Goal: Task Accomplishment & Management: Manage account settings

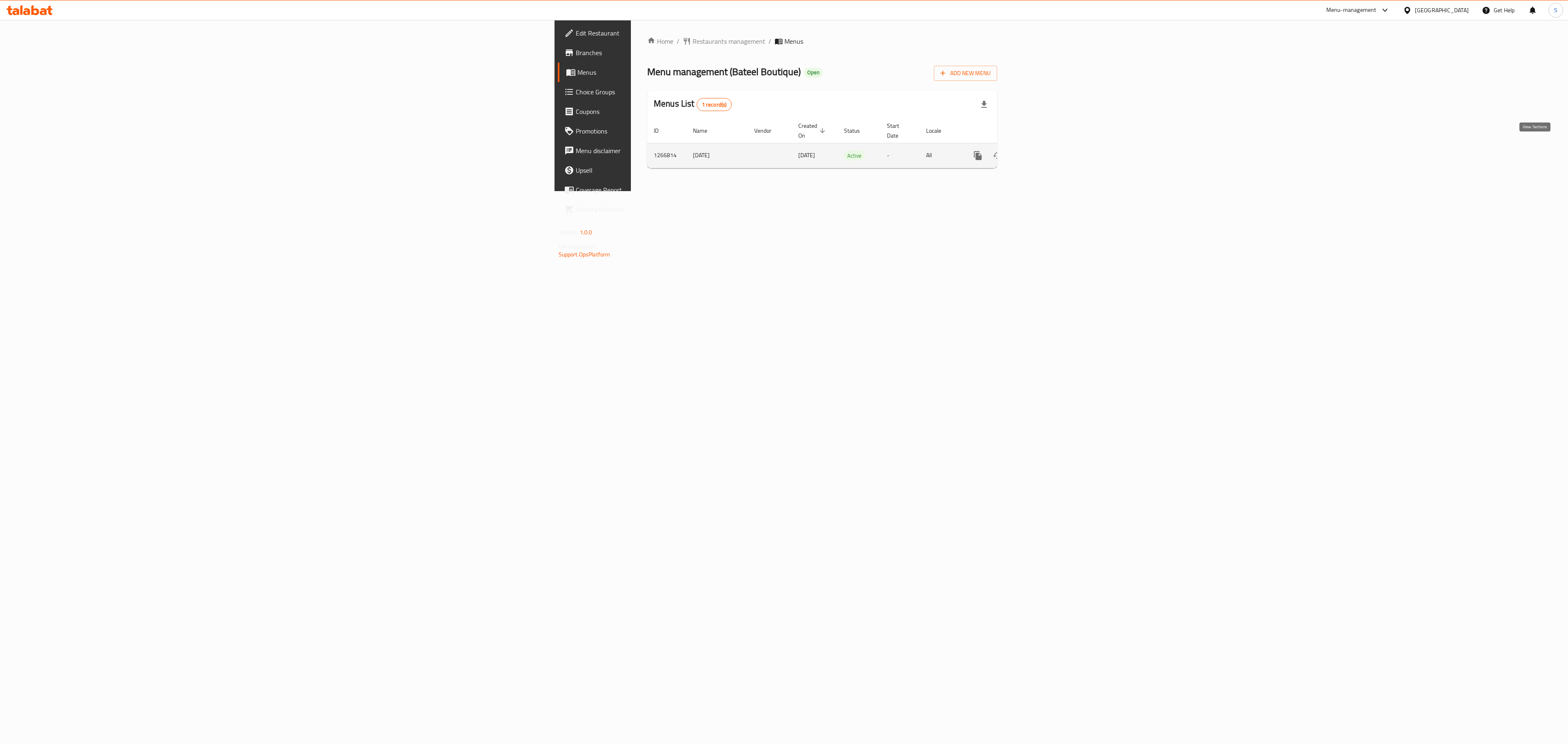
click at [1042, 152] on icon "enhanced table" at bounding box center [1037, 155] width 10 height 10
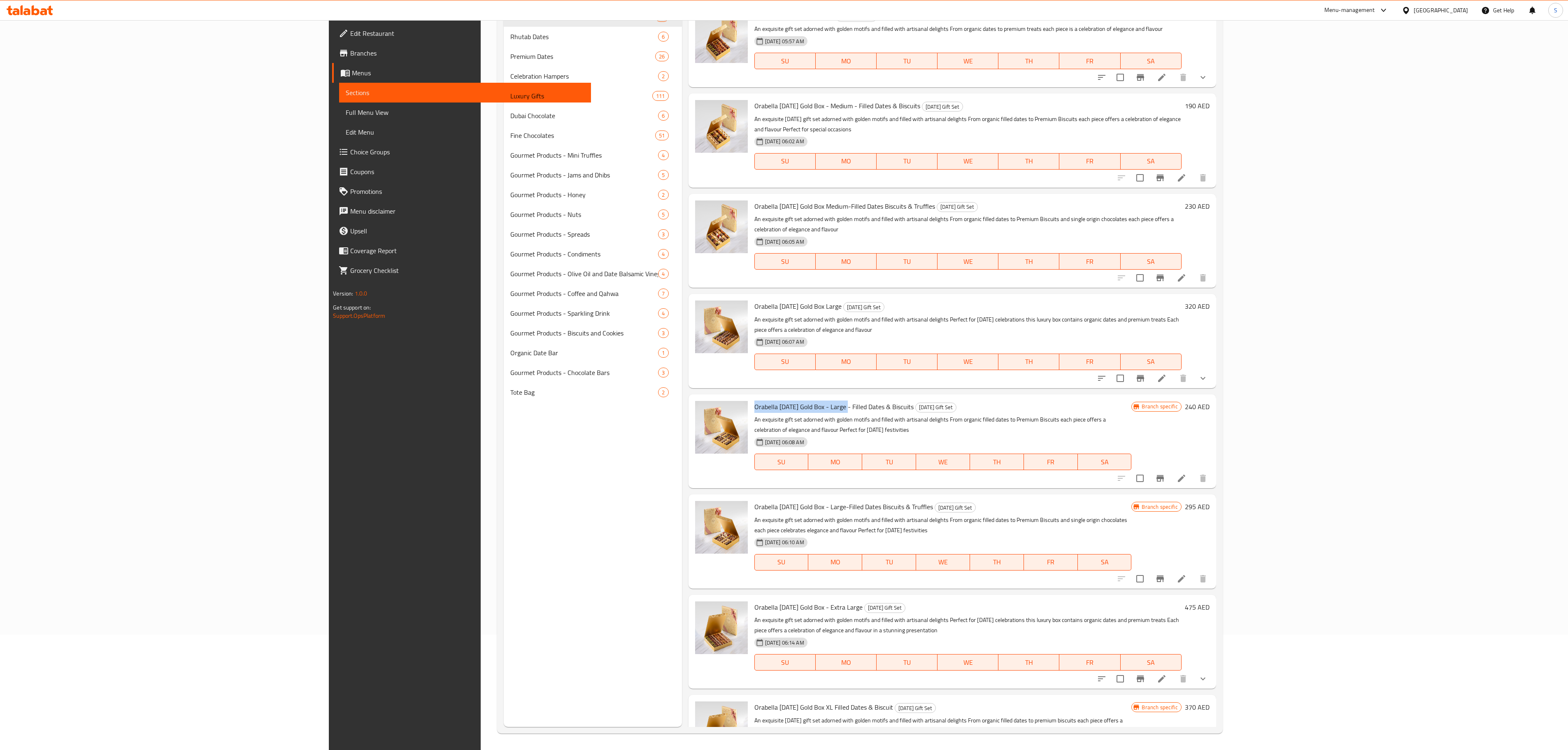
copy span "Orabella [DATE] Gold Box - Large"
drag, startPoint x: 670, startPoint y: 375, endPoint x: 761, endPoint y: 380, distance: 91.1
click at [761, 398] on div "Orabella [DATE] Gold Box - Large - Filled Dates & Biscuits [DATE] Gift Set An e…" at bounding box center [943, 441] width 384 height 87
click at [755, 301] on span "Orabella [DATE] Gold Box Large" at bounding box center [798, 306] width 87 height 12
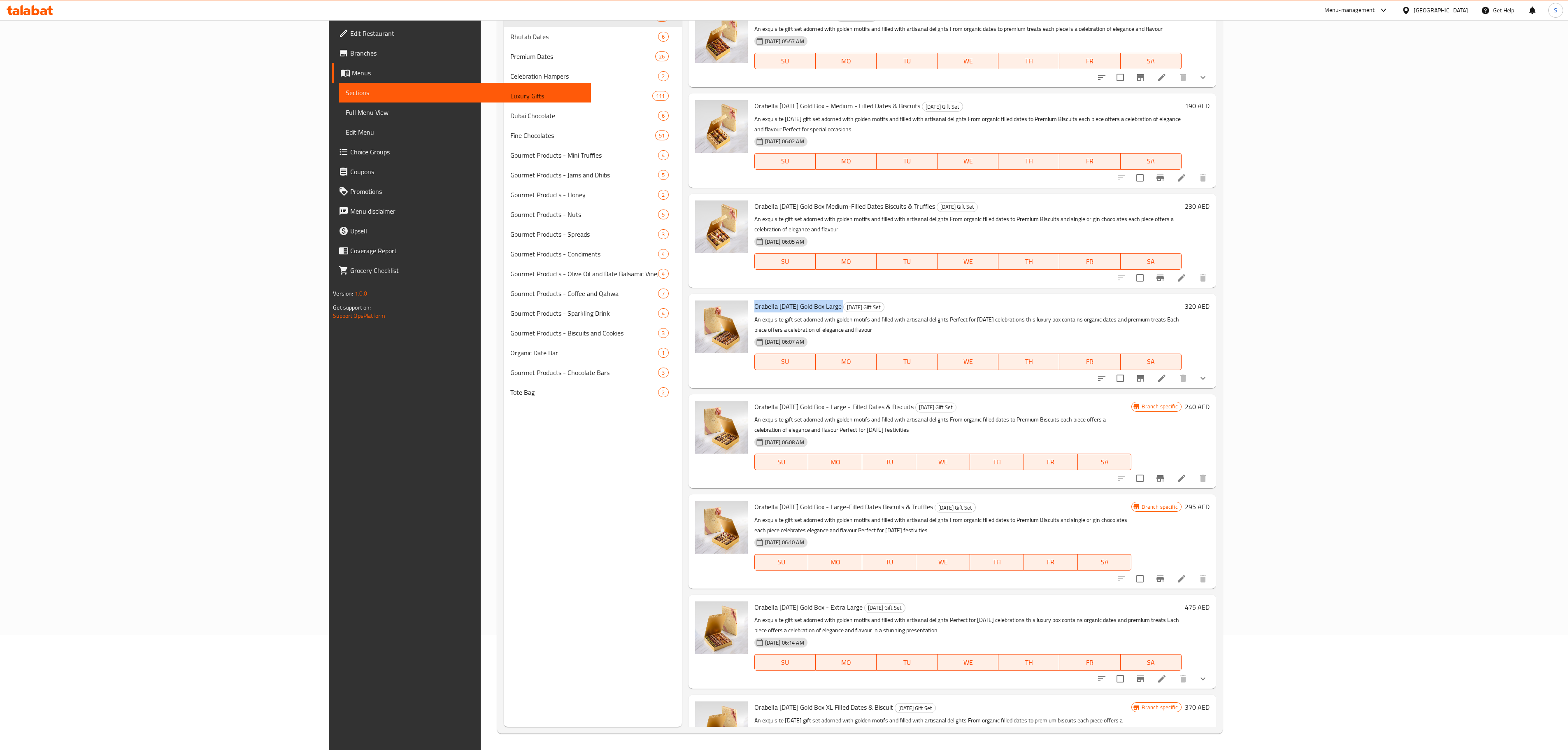
click at [755, 301] on span "Orabella [DATE] Gold Box Large" at bounding box center [798, 306] width 87 height 12
copy h6 "Orabella [DATE] Gold Box Large"
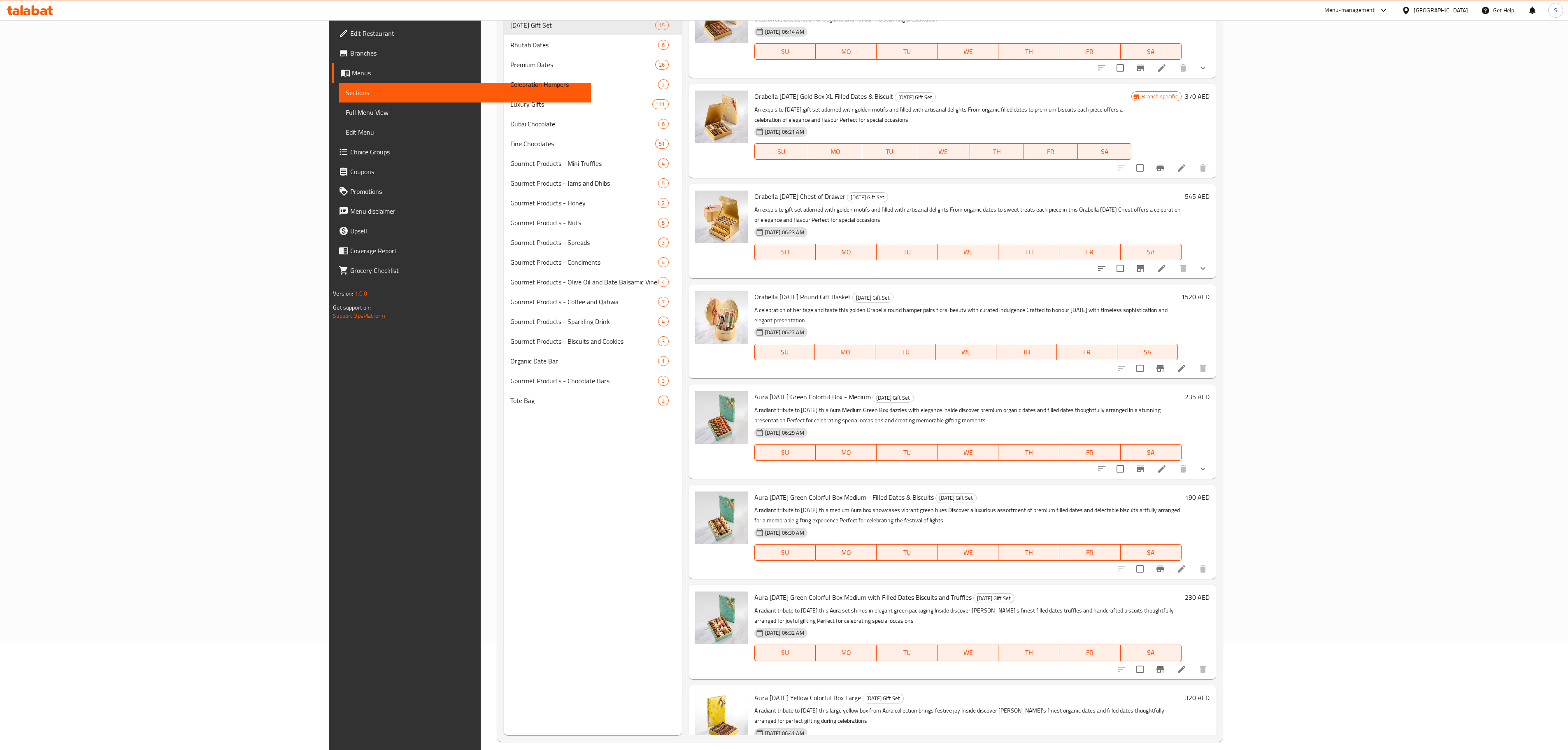
scroll to position [117, 0]
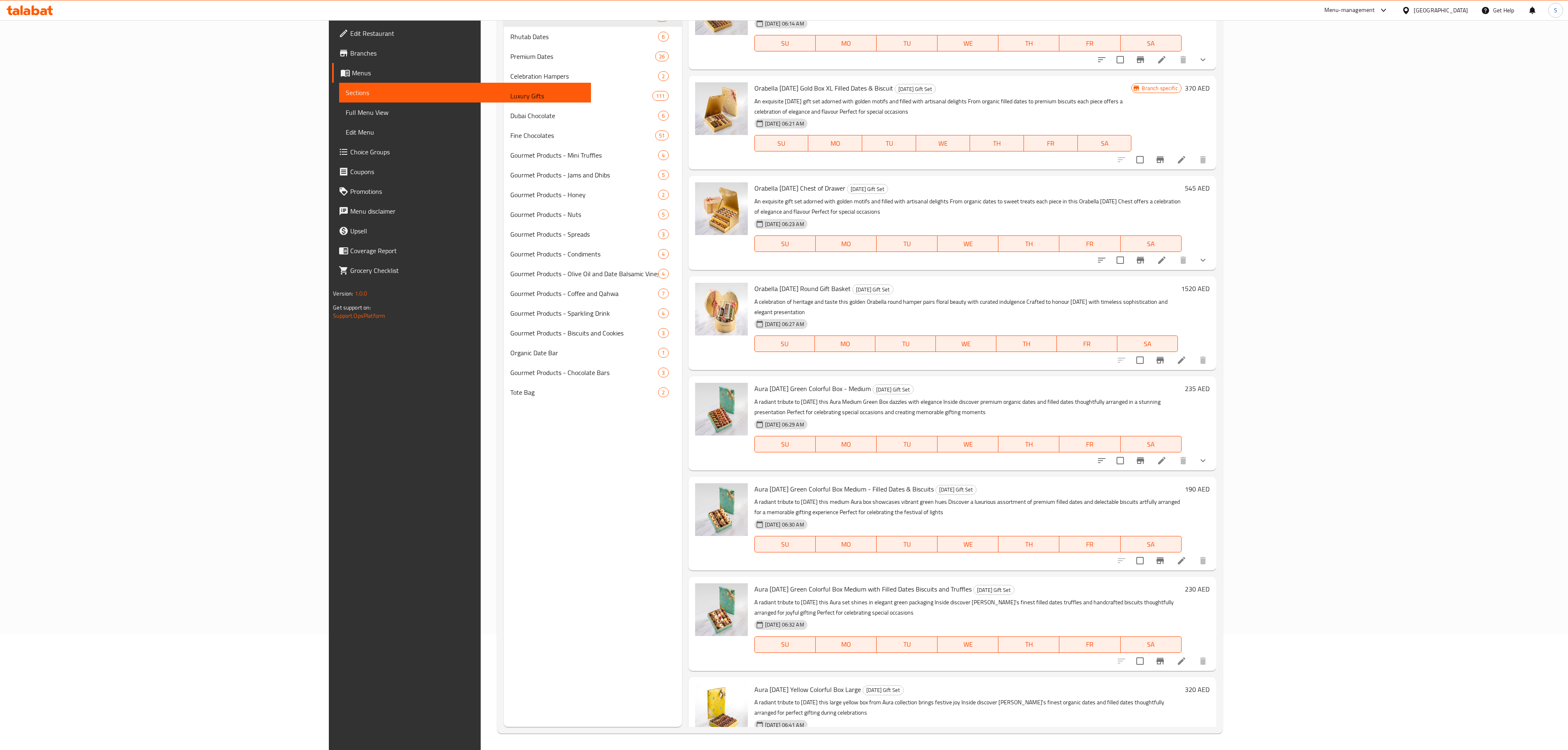
click at [755, 483] on span "Aura [DATE] Green Colorful Box Medium - Filled Dates & Biscuits" at bounding box center [844, 489] width 180 height 12
copy h6 "Aura [DATE] Green Colorful Box Medium - Filled Dates & Biscuits"
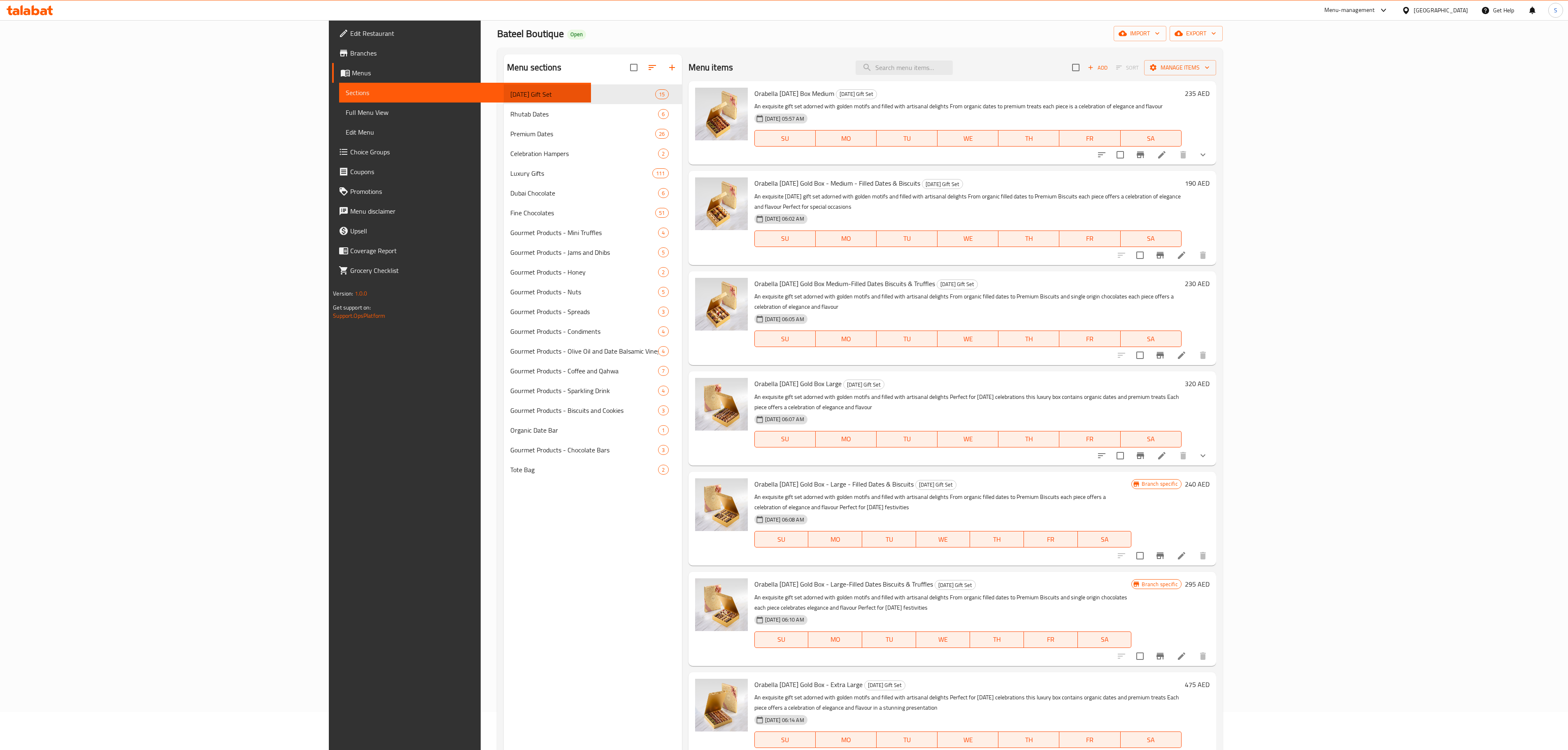
scroll to position [0, 0]
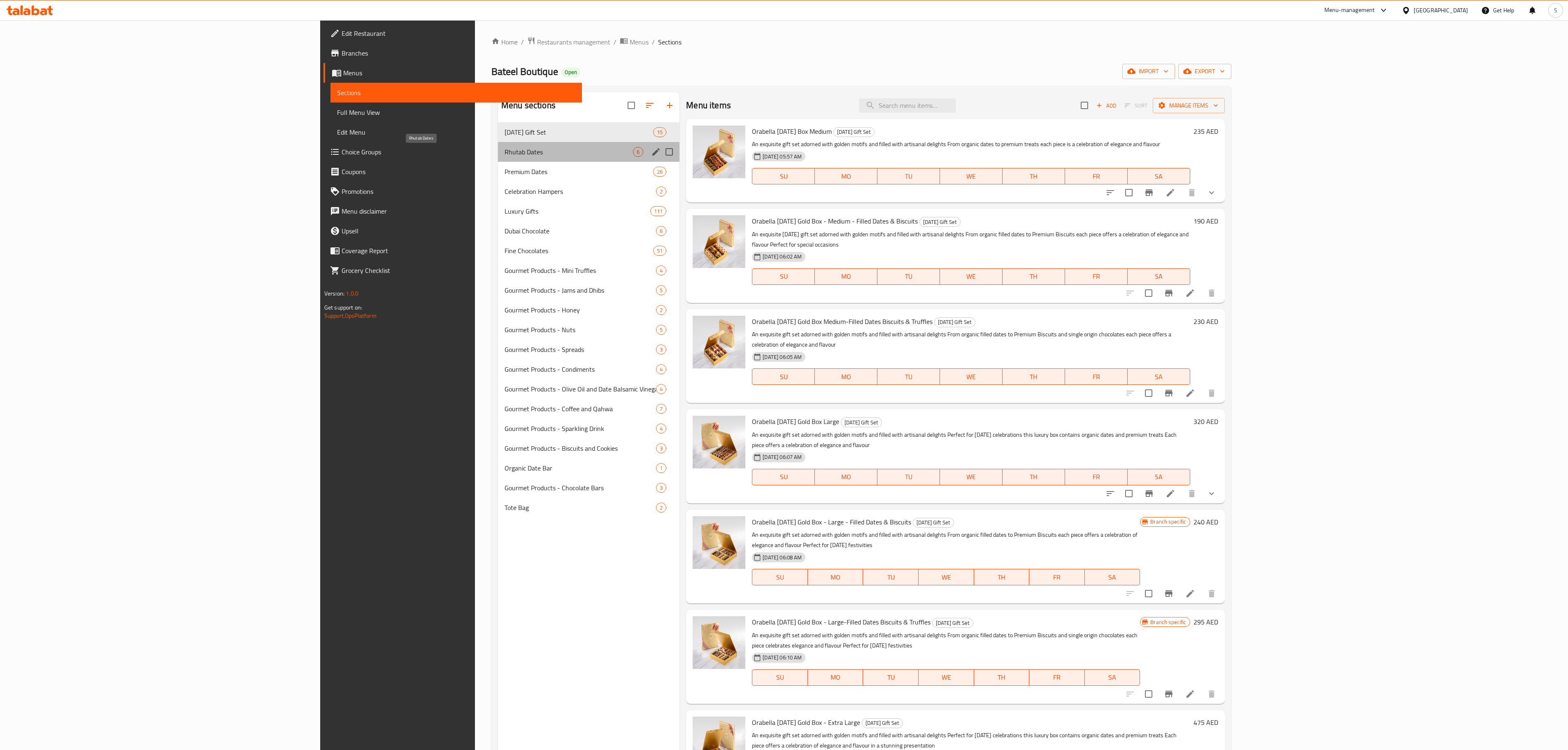
click at [505, 157] on span "Rhutab Dates" at bounding box center [568, 152] width 128 height 10
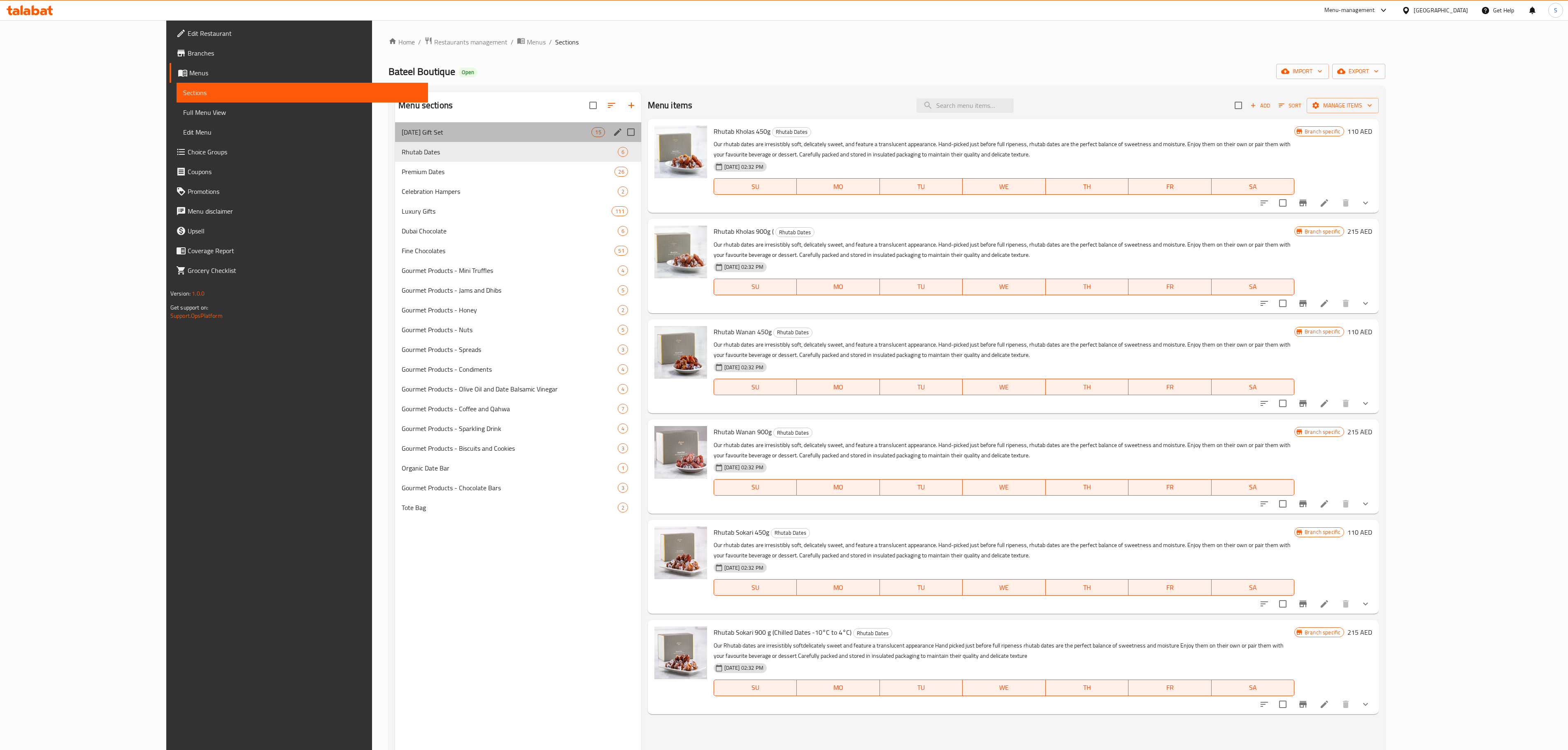
click at [444, 124] on div "[DATE] Gift Set 15" at bounding box center [518, 132] width 246 height 20
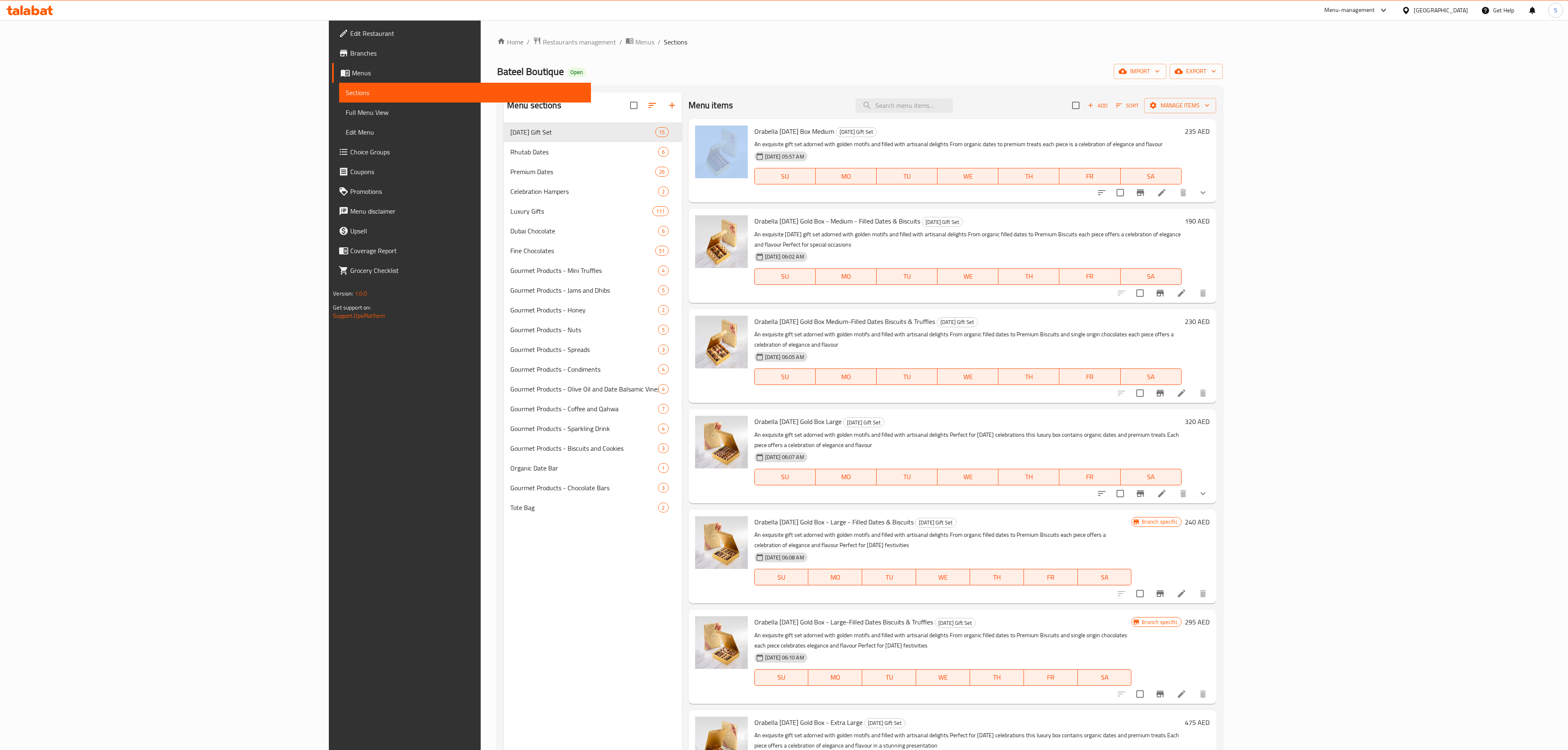
click at [1216, 112] on div "Add Sort Manage items" at bounding box center [1144, 105] width 144 height 17
click at [1139, 103] on span "Sort" at bounding box center [1127, 106] width 22 height 9
click at [1223, 66] on div "Bateel Boutique Open import export" at bounding box center [859, 71] width 725 height 15
click at [1139, 110] on span "Sort" at bounding box center [1127, 106] width 22 height 9
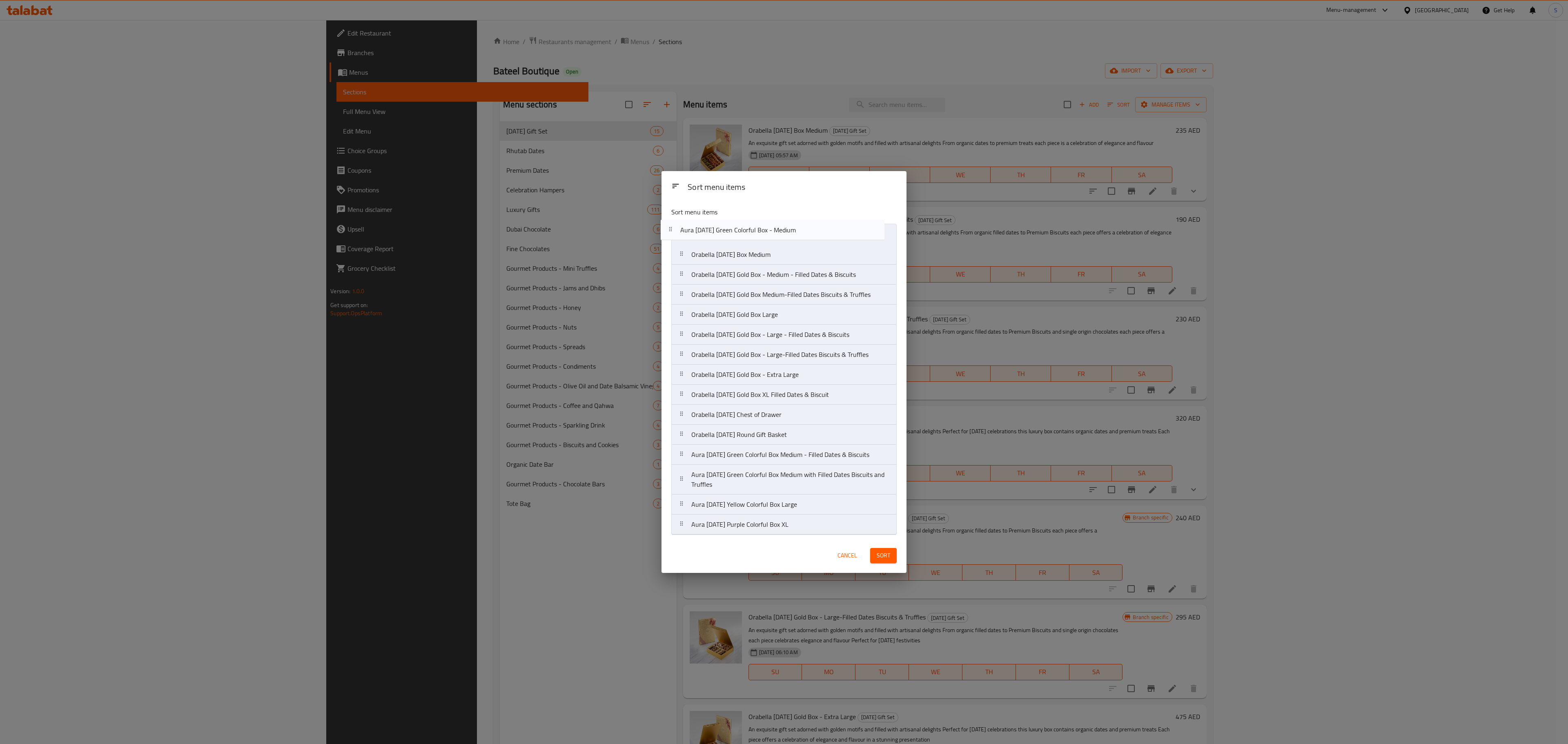
drag, startPoint x: 740, startPoint y: 437, endPoint x: 728, endPoint y: 226, distance: 211.3
click at [728, 226] on nav "Orabella [DATE] Box Medium Orabella [DATE] Gold Box - Medium - Filled Dates & B…" at bounding box center [784, 379] width 226 height 311
drag, startPoint x: 740, startPoint y: 460, endPoint x: 735, endPoint y: 255, distance: 205.1
click at [735, 255] on nav "Aura [DATE] Green Colorful Box - Medium Orabella [DATE] Box Medium Orabella [DA…" at bounding box center [784, 379] width 226 height 311
drag, startPoint x: 755, startPoint y: 485, endPoint x: 749, endPoint y: 282, distance: 203.1
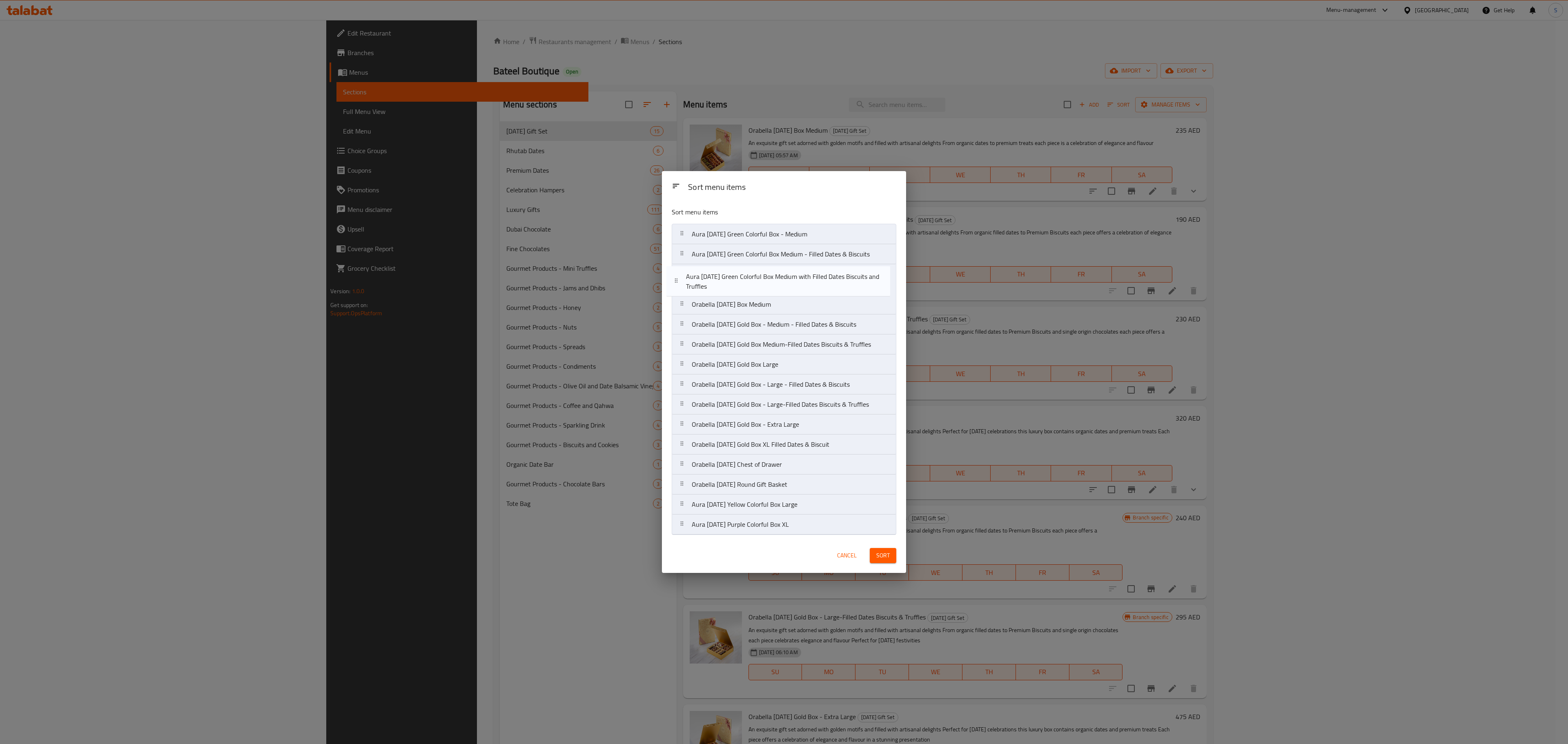
click at [749, 282] on nav "Aura [DATE] Green Colorful Box - Medium Aura [DATE] Green Colorful Box Medium -…" at bounding box center [784, 379] width 225 height 311
drag, startPoint x: 751, startPoint y: 529, endPoint x: 755, endPoint y: 306, distance: 223.0
click at [755, 306] on nav "Aura [DATE] Green Colorful Box - Medium Aura [DATE] Green Colorful Box Medium -…" at bounding box center [784, 379] width 226 height 311
drag, startPoint x: 772, startPoint y: 525, endPoint x: 771, endPoint y: 316, distance: 209.0
click at [771, 316] on nav "Aura [DATE] Green Colorful Box - Medium Aura [DATE] Green Colorful Box Medium -…" at bounding box center [784, 379] width 226 height 311
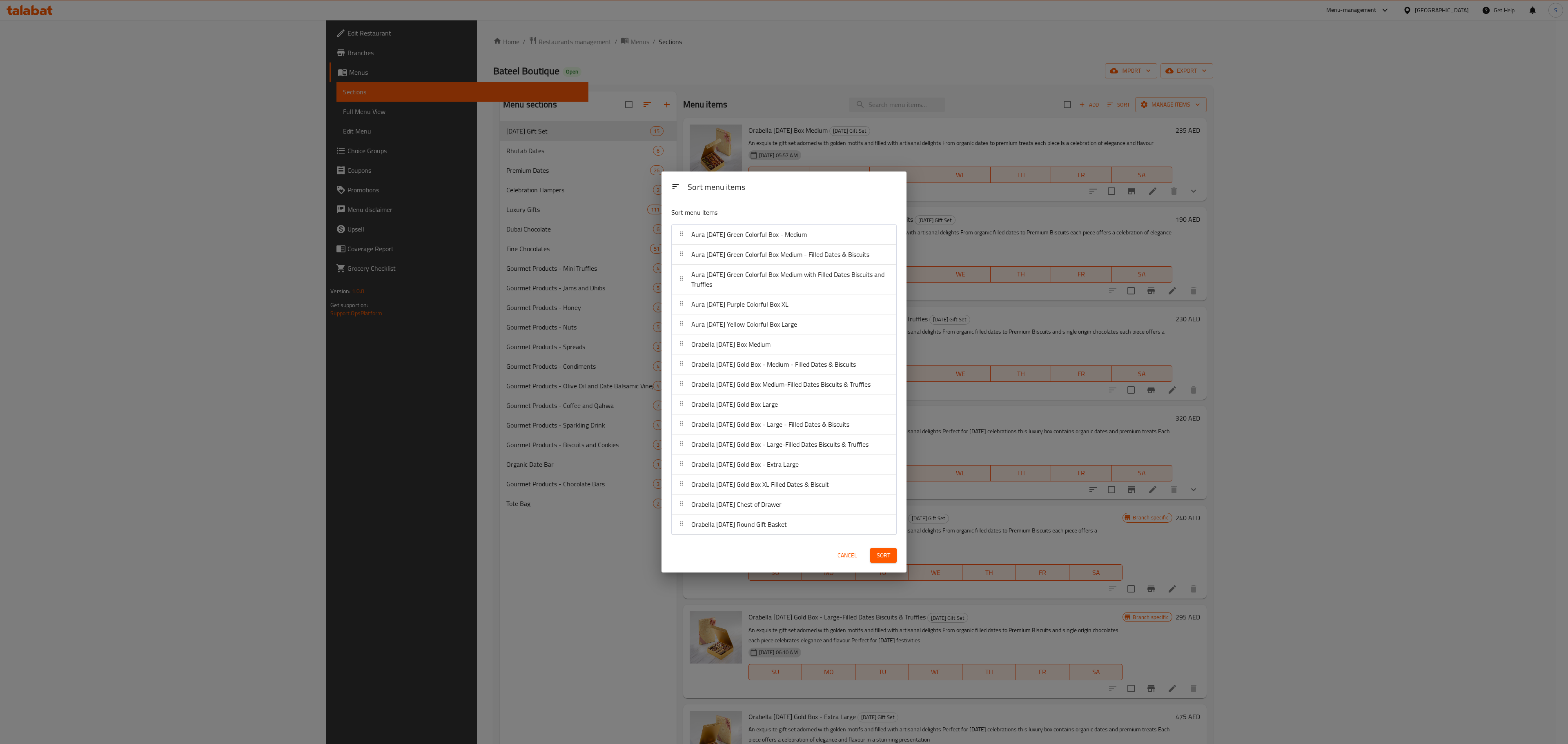
click at [883, 553] on span "Sort" at bounding box center [883, 555] width 14 height 10
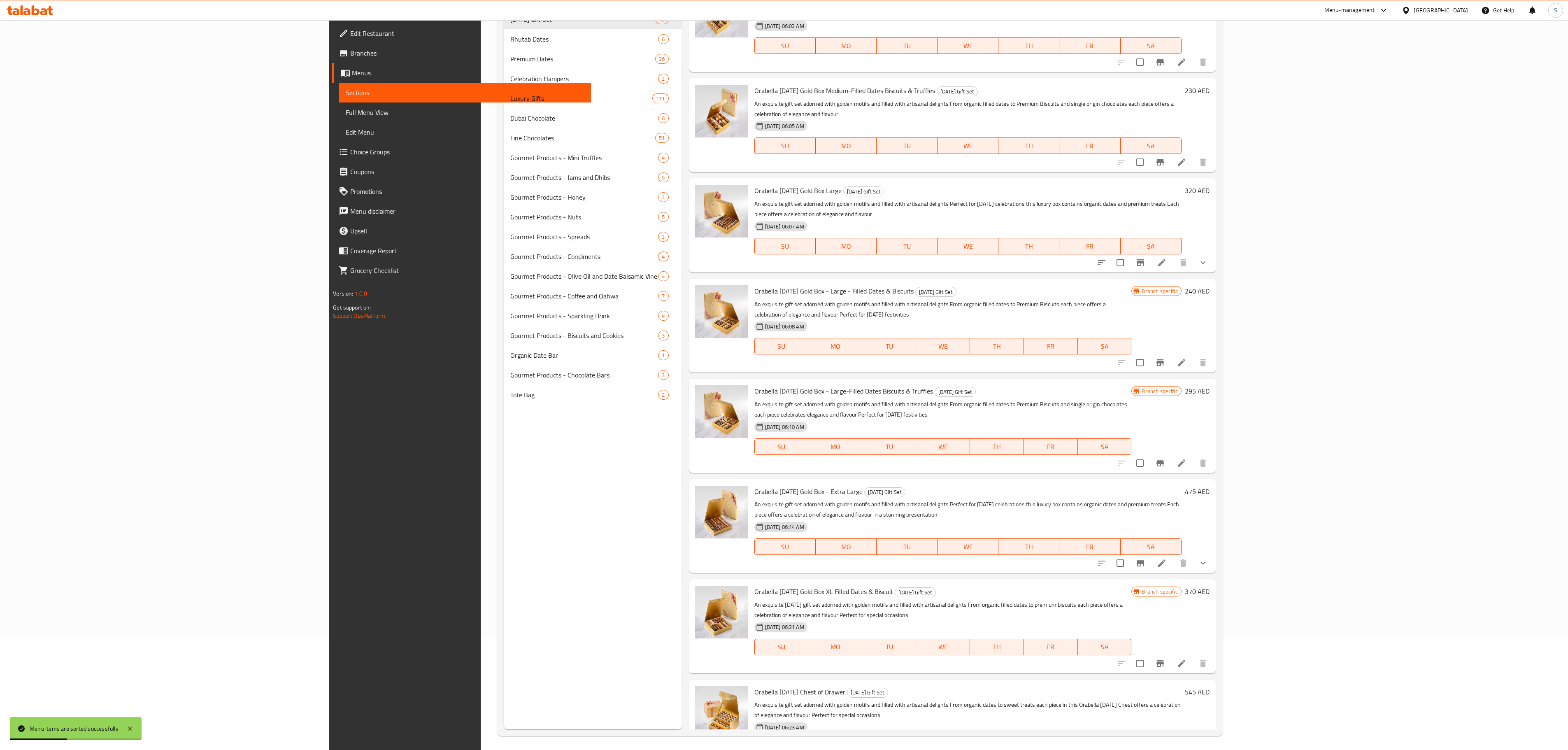
scroll to position [117, 0]
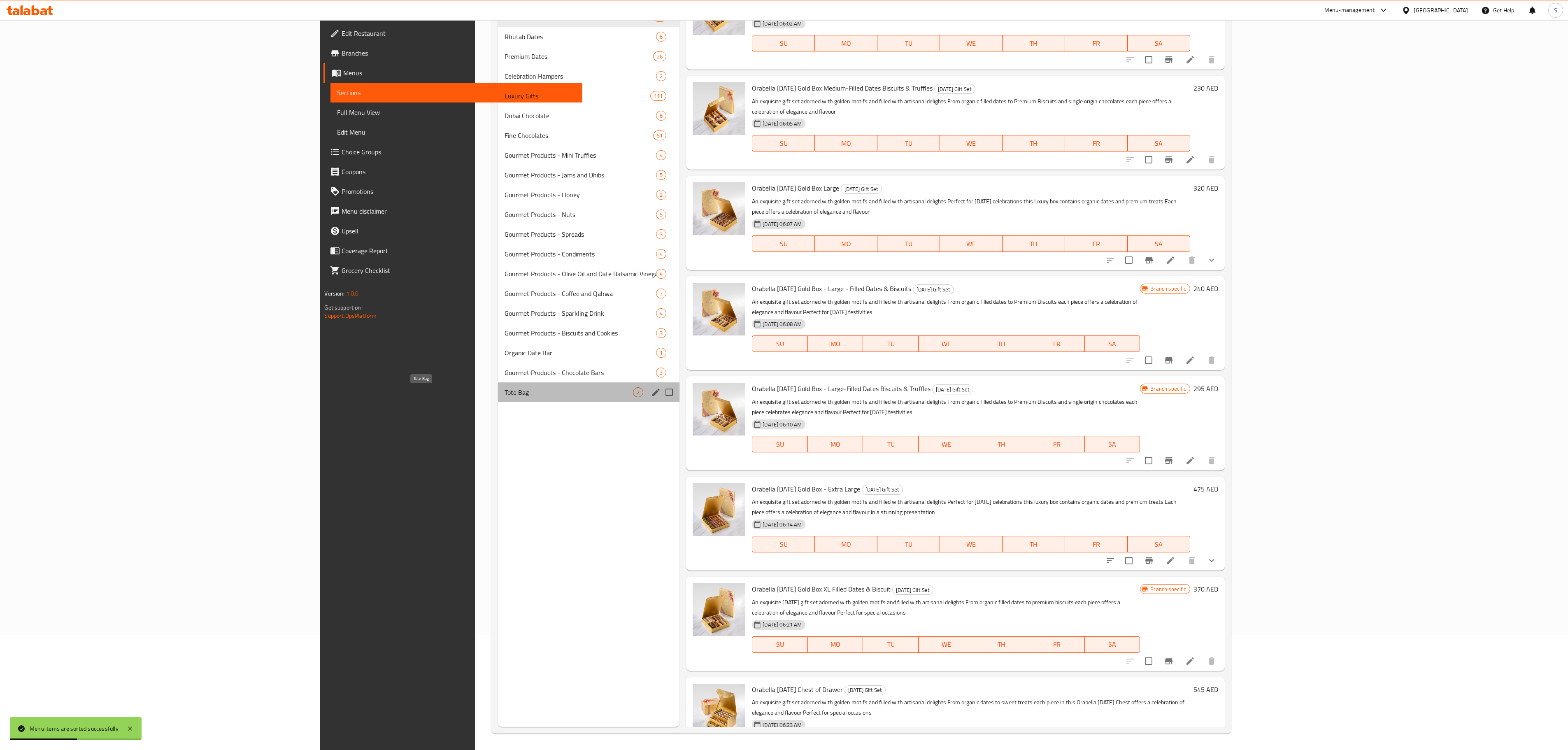
click at [505, 392] on span "Tote Bag" at bounding box center [568, 392] width 128 height 10
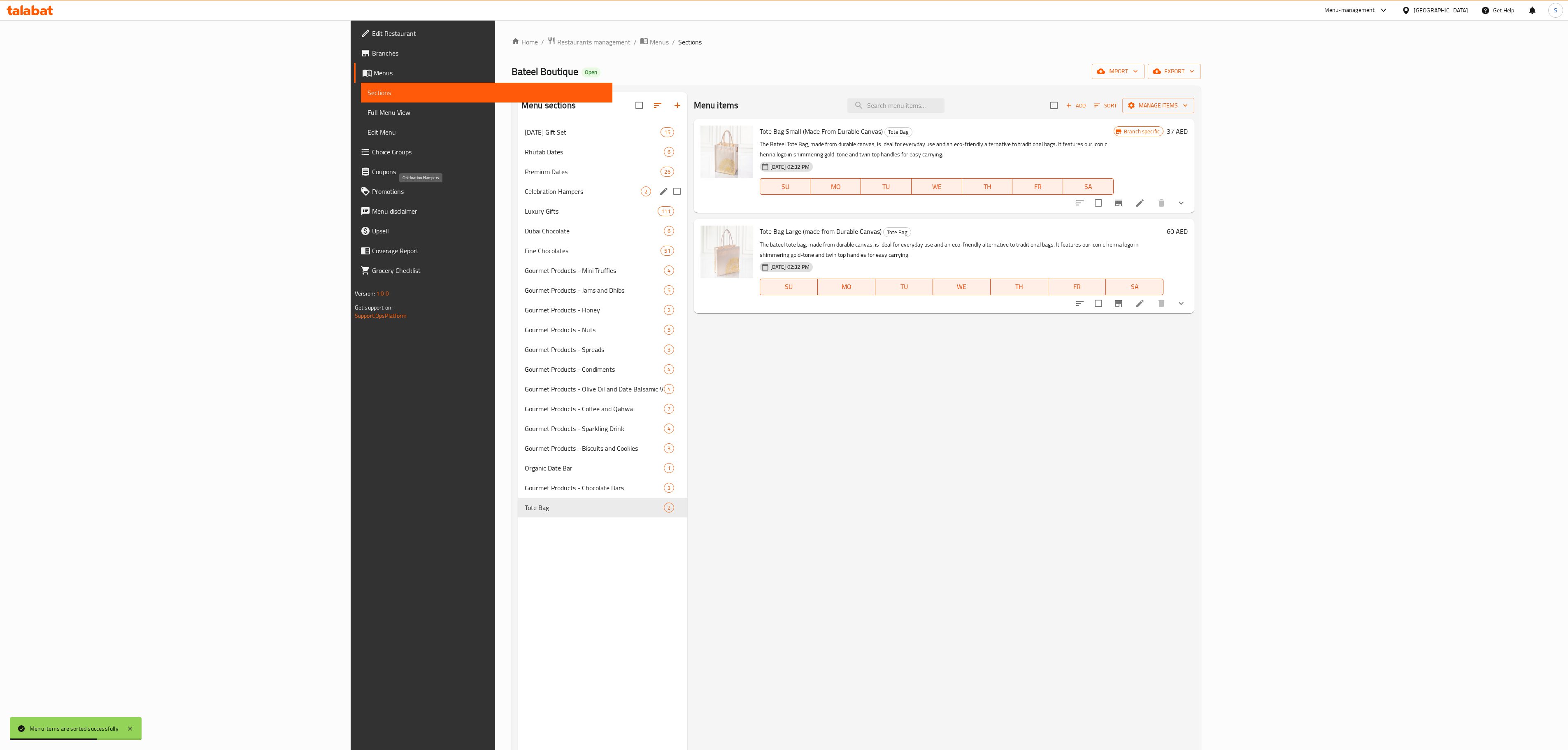
click at [525, 173] on span "Premium Dates" at bounding box center [593, 171] width 137 height 10
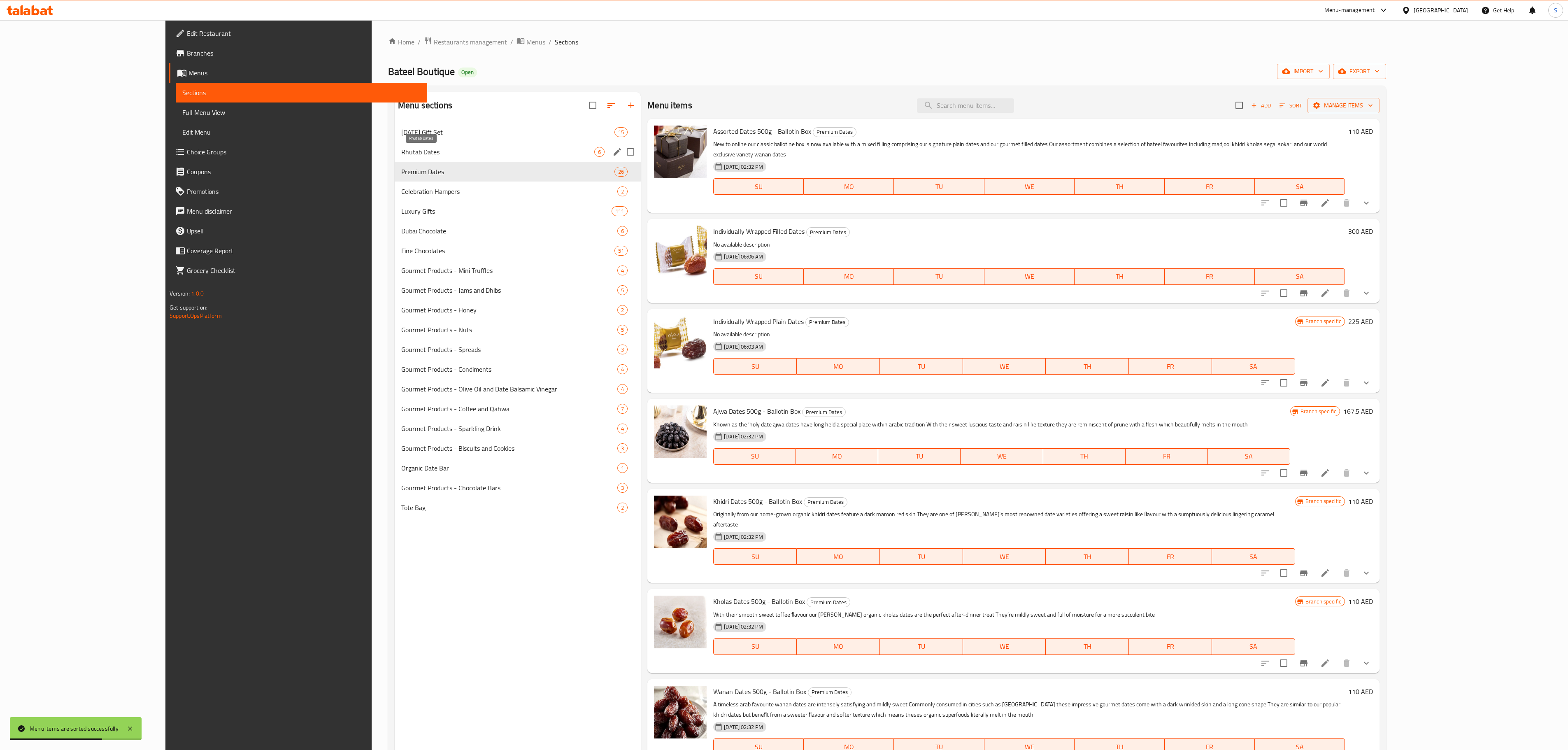
click at [418, 153] on span "Rhutab Dates" at bounding box center [498, 152] width 193 height 10
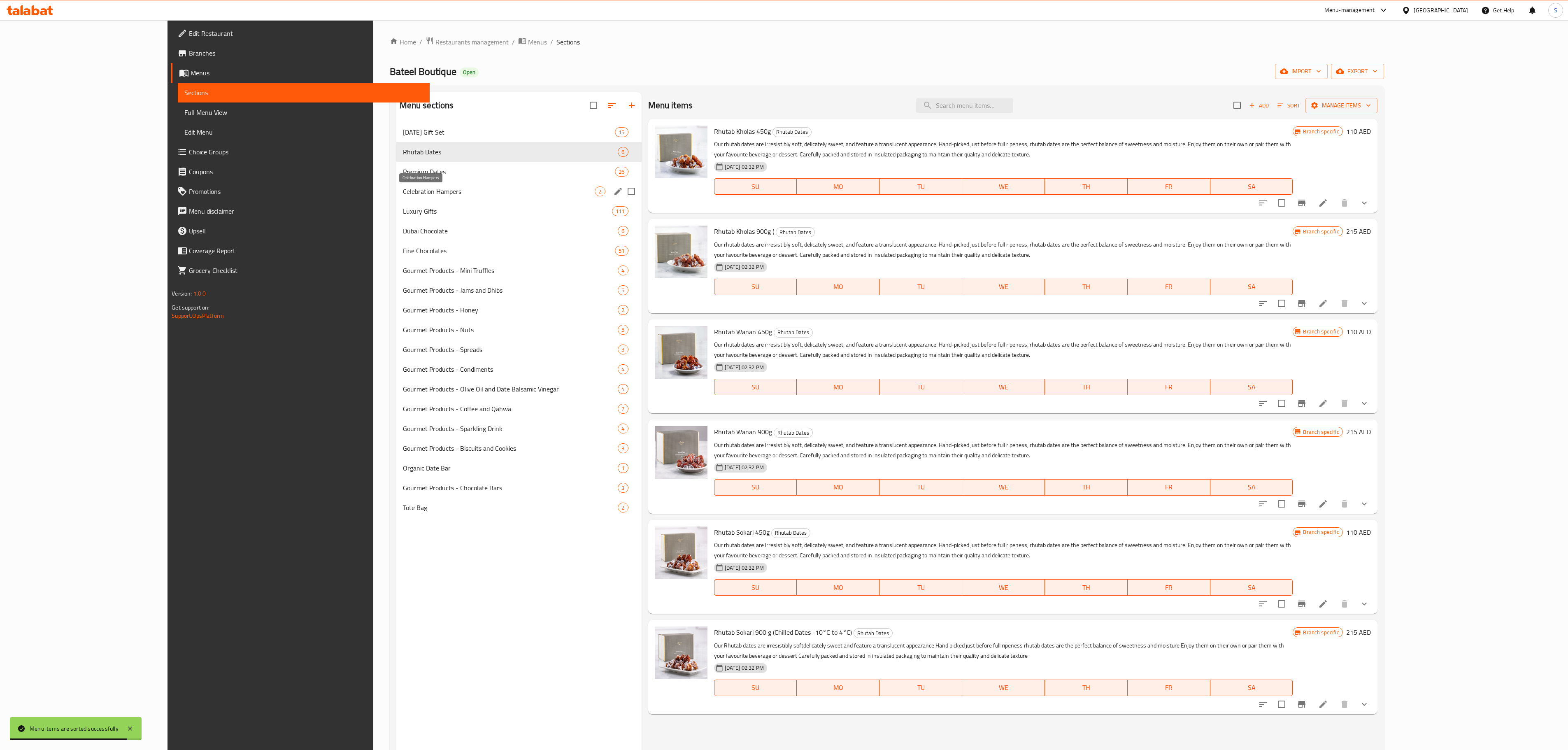
click at [434, 184] on div "Celebration Hampers 2" at bounding box center [519, 191] width 245 height 20
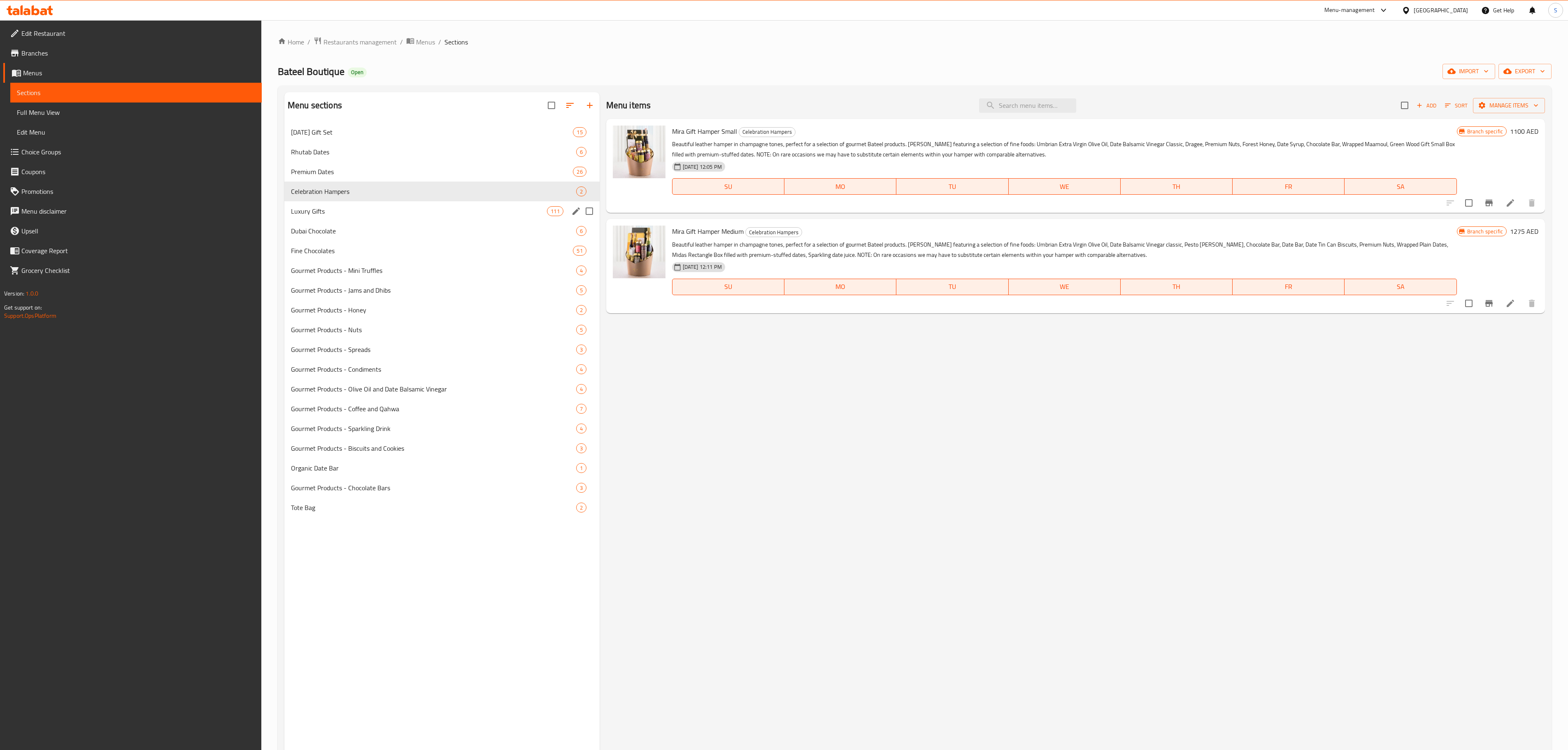
click at [362, 210] on span "Luxury Gifts" at bounding box center [418, 211] width 256 height 10
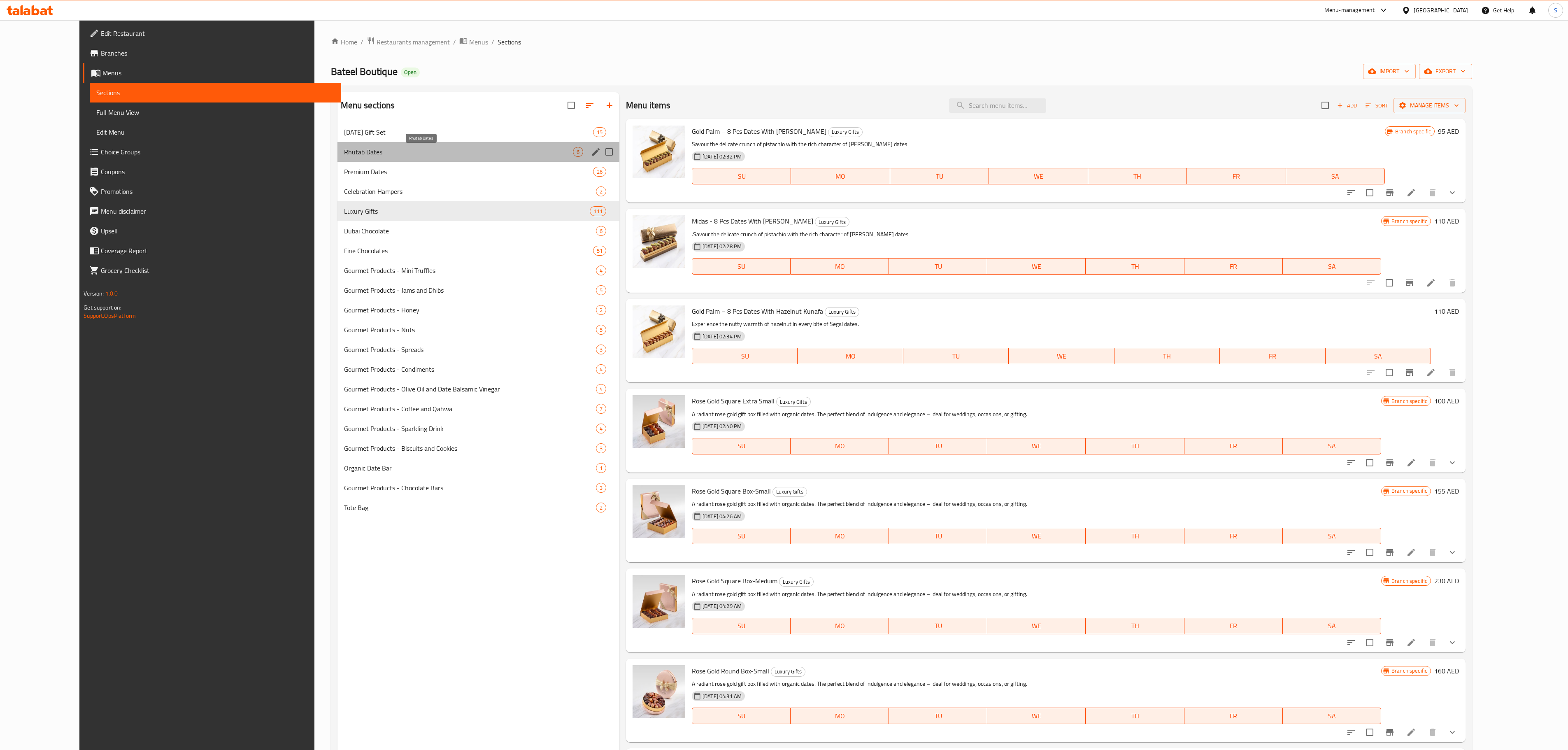
click at [394, 150] on span "Rhutab Dates" at bounding box center [459, 152] width 228 height 10
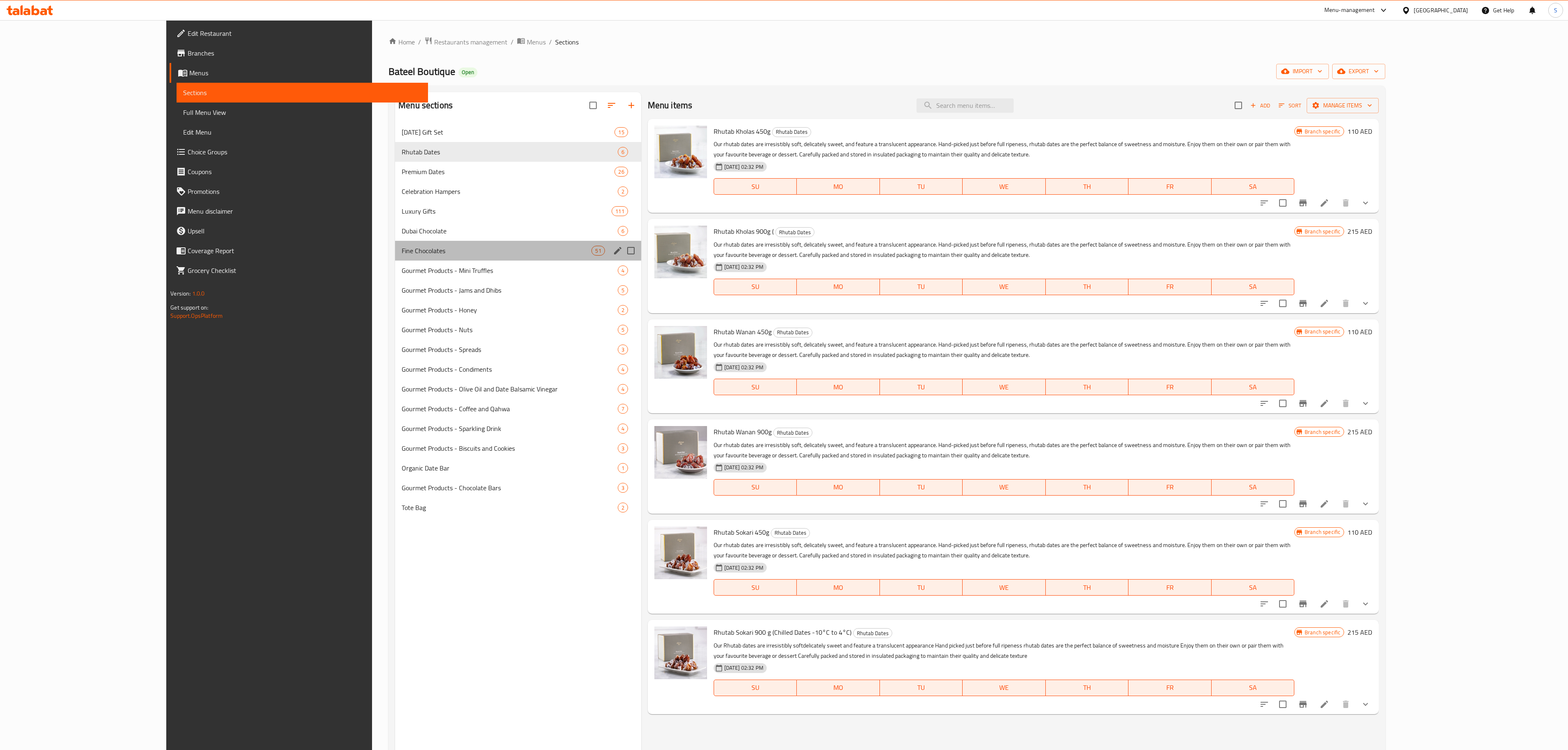
click at [395, 243] on div "Fine Chocolates 51" at bounding box center [518, 250] width 246 height 20
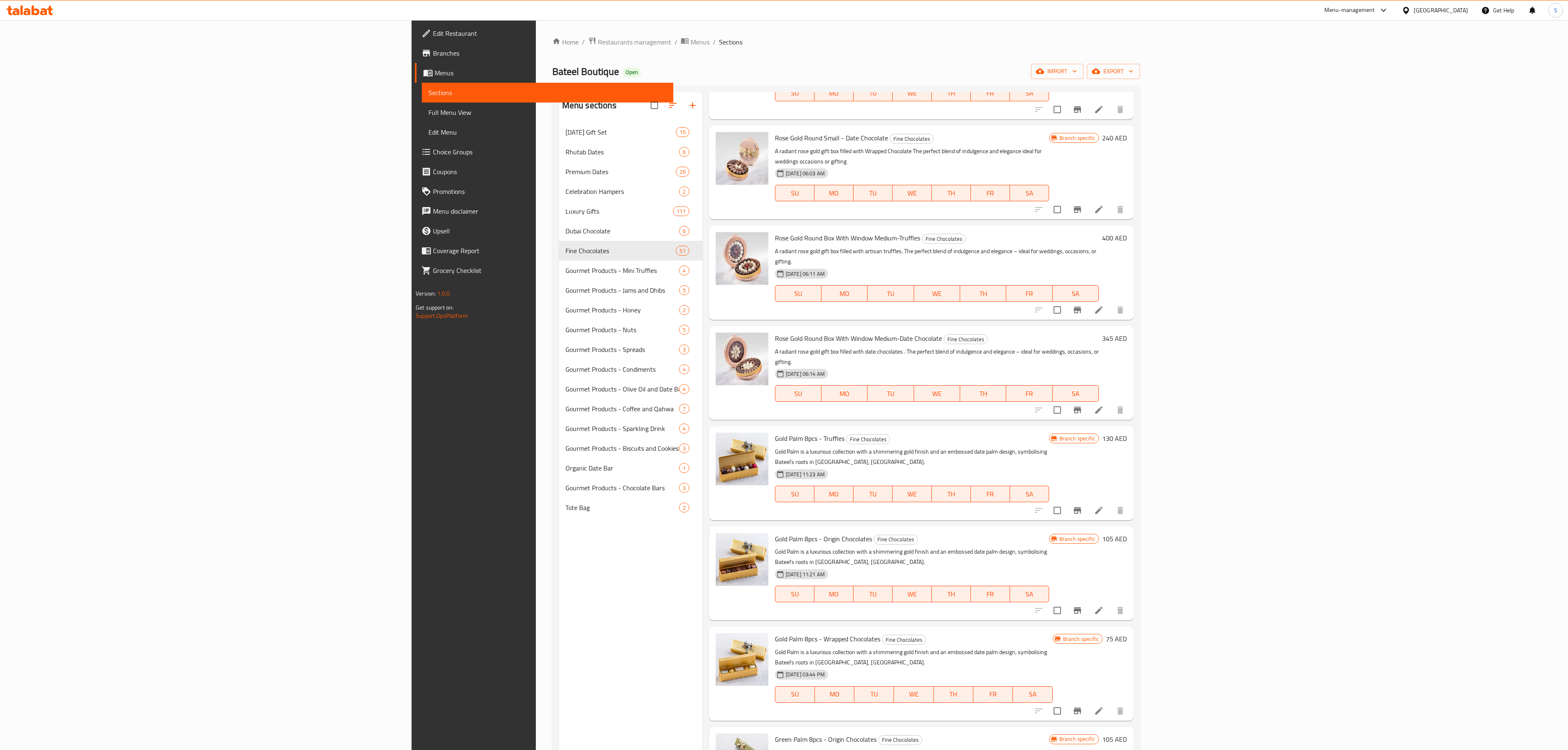
scroll to position [1153, 0]
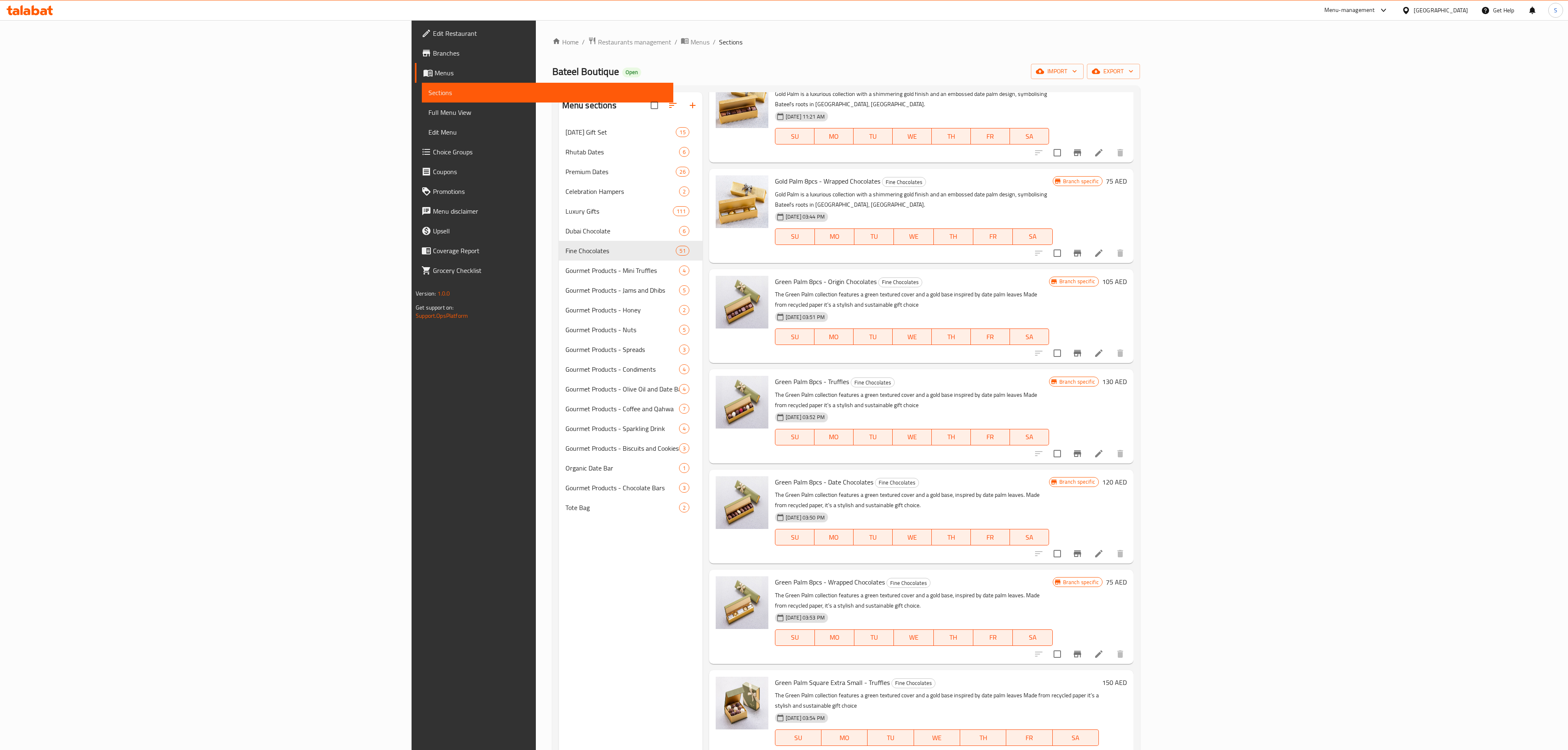
click at [775, 590] on p "The Green Palm collection features a green textured cover and a gold base, insp…" at bounding box center [914, 600] width 278 height 21
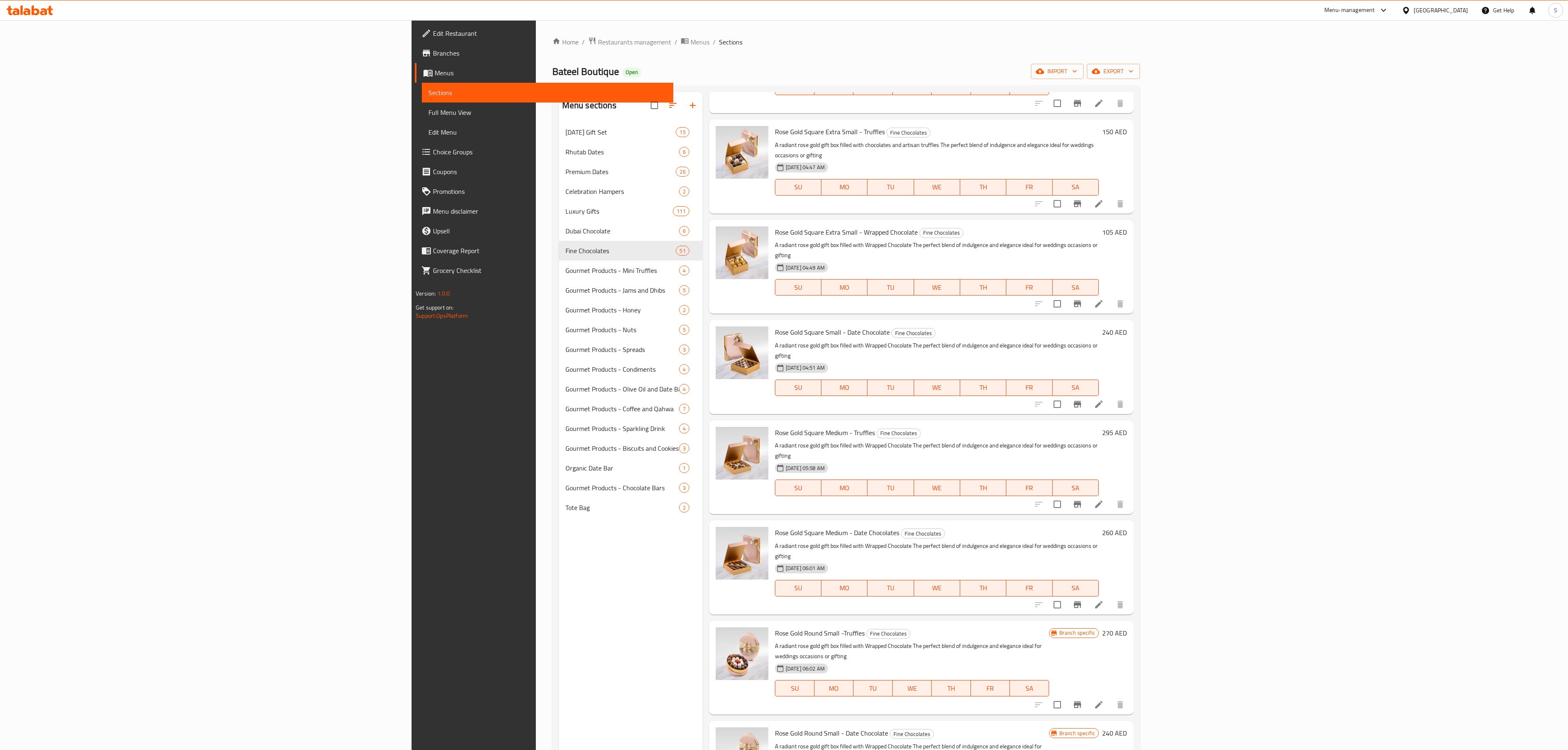
scroll to position [0, 0]
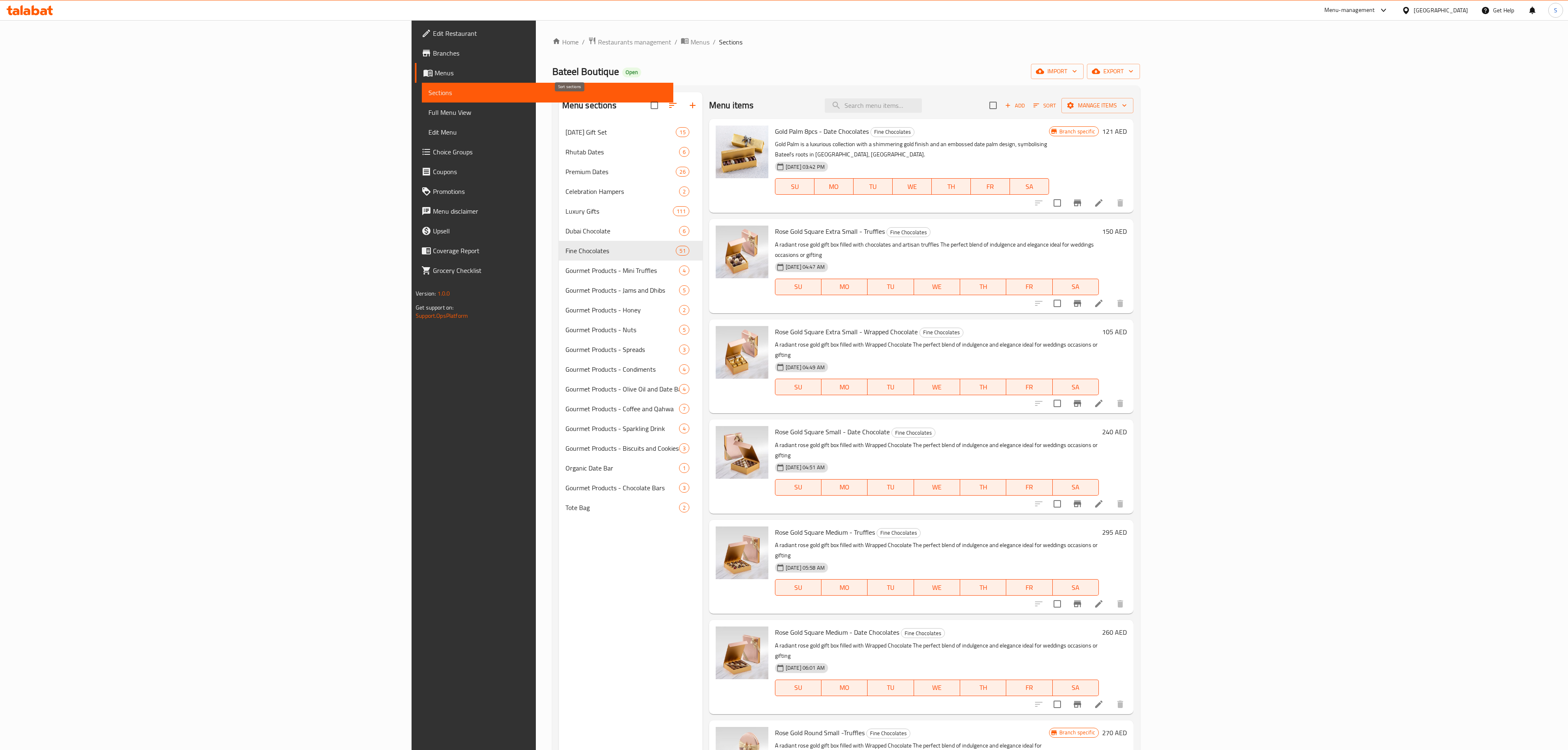
click at [663, 99] on button "button" at bounding box center [672, 105] width 20 height 20
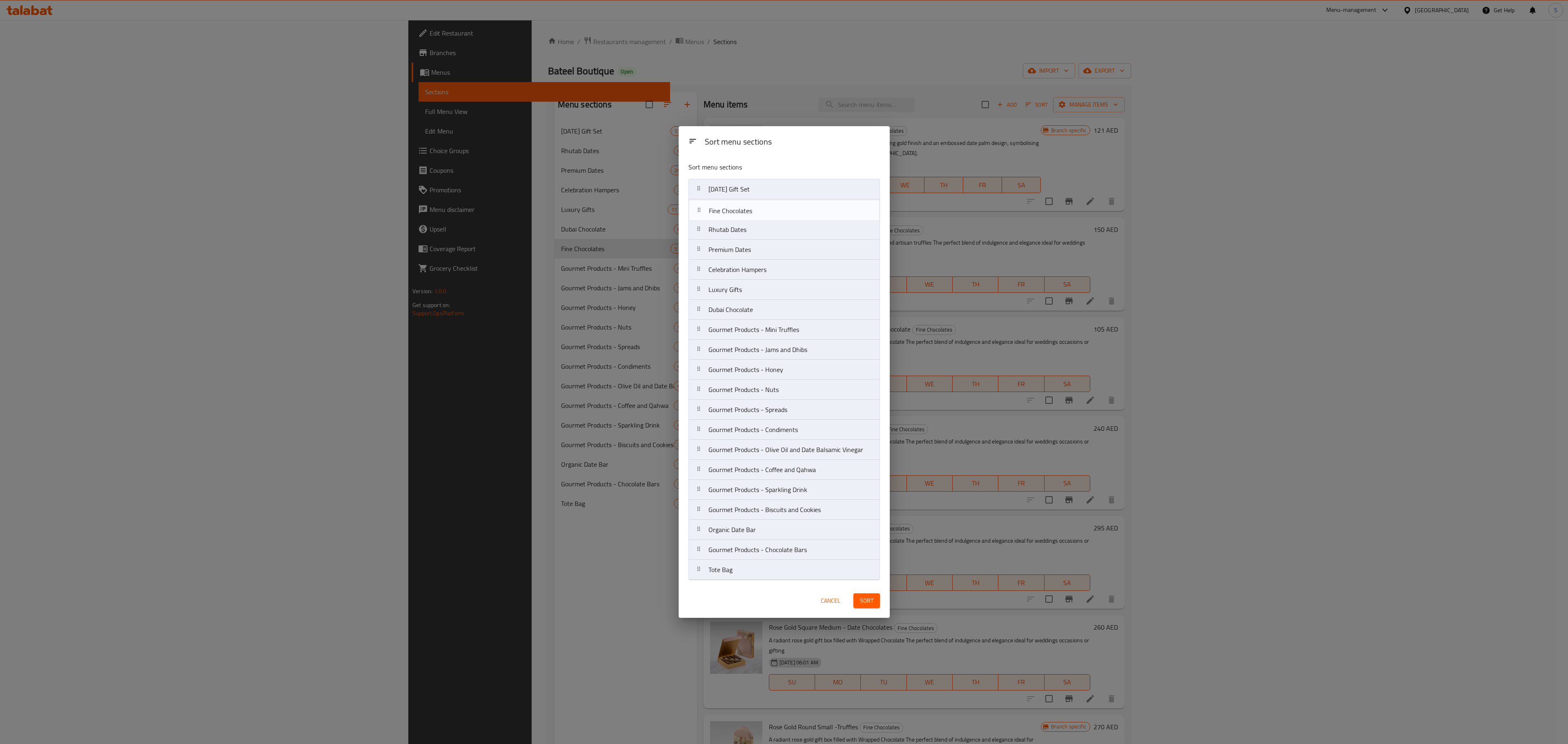
drag, startPoint x: 728, startPoint y: 306, endPoint x: 728, endPoint y: 202, distance: 104.0
click at [728, 202] on nav "[DATE] Gift Set Rhutab Dates Premium Dates Celebration Hampers Luxury Gifts Dub…" at bounding box center [784, 380] width 191 height 401
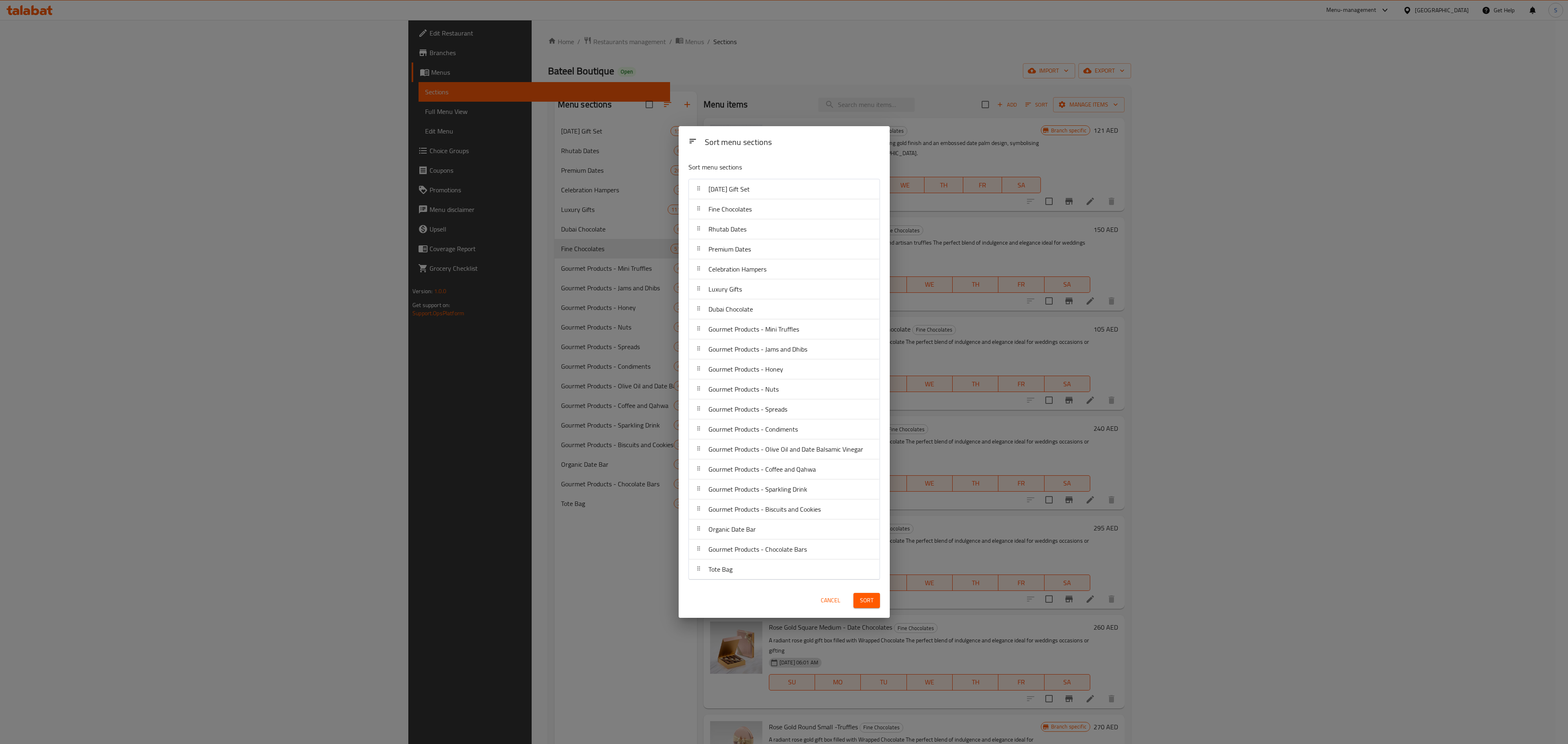
click at [855, 602] on button "Sort" at bounding box center [867, 600] width 27 height 15
